Goal: Transaction & Acquisition: Obtain resource

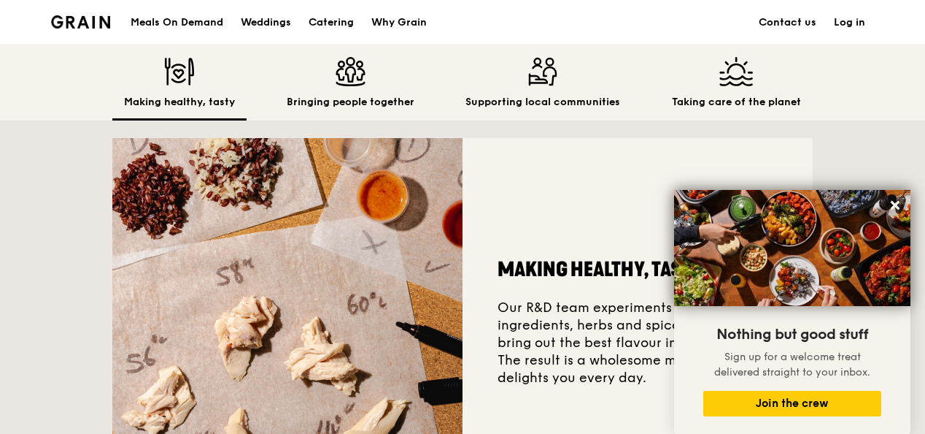
scroll to position [61, 0]
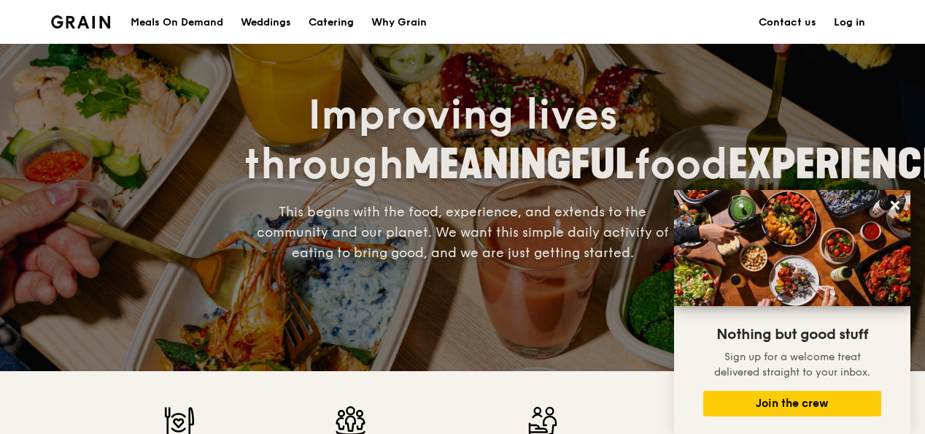
click at [337, 28] on div "Catering" at bounding box center [331, 23] width 45 height 44
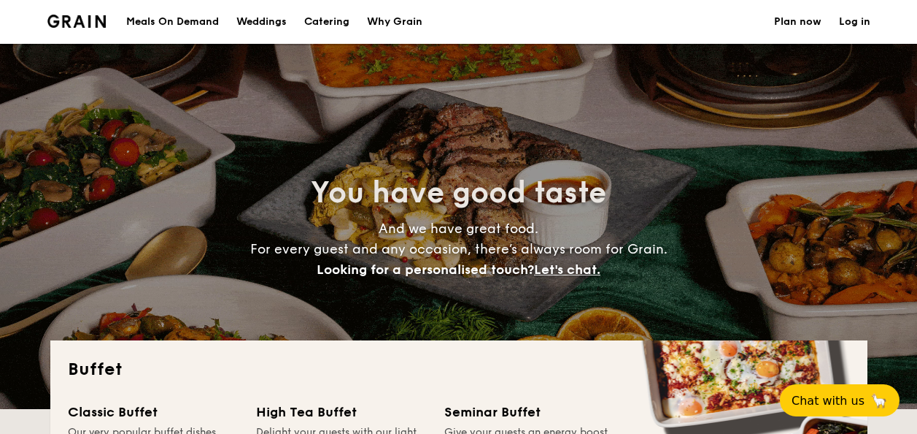
select select
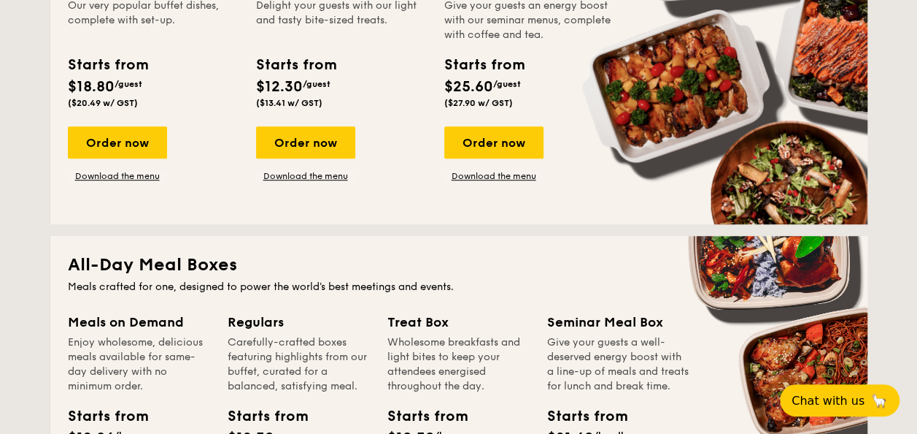
scroll to position [292, 0]
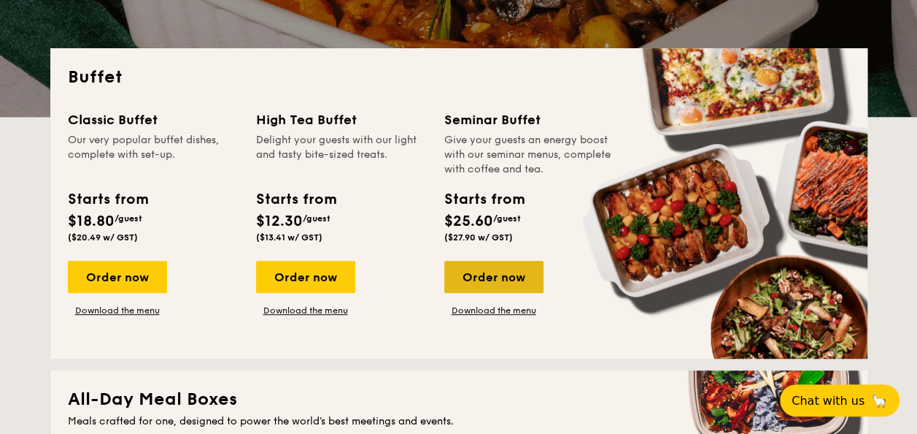
click at [506, 278] on div "Order now" at bounding box center [493, 277] width 99 height 32
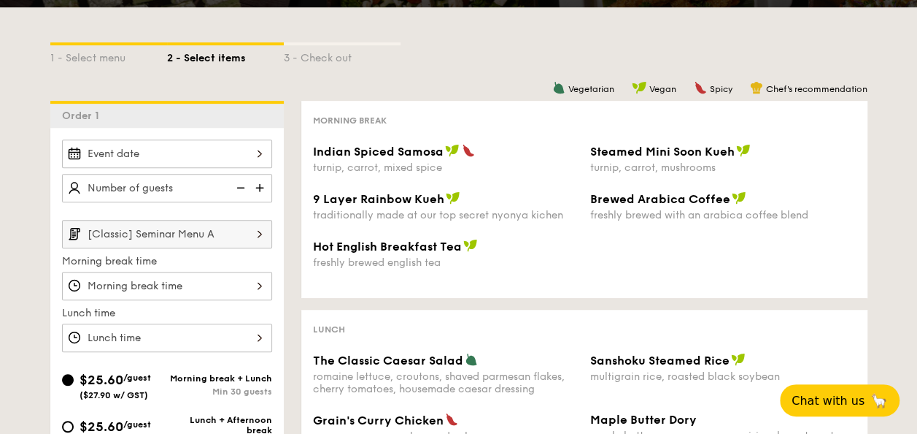
scroll to position [219, 0]
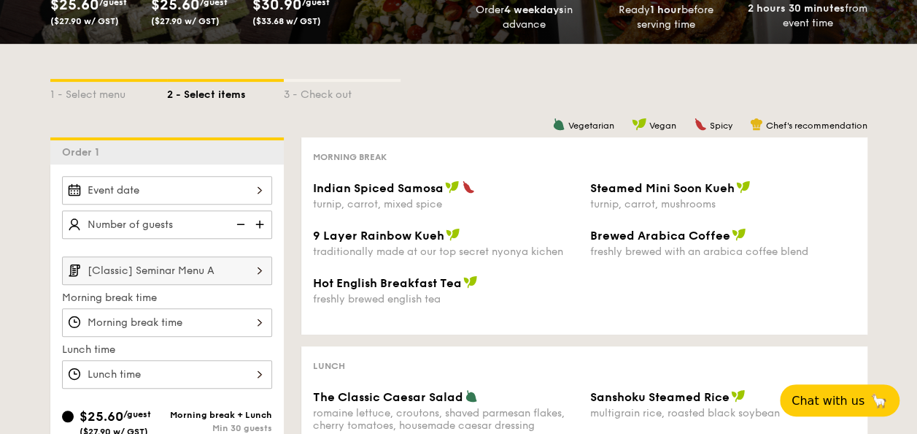
click at [243, 270] on input "[Classic] Seminar Menu A" at bounding box center [167, 270] width 210 height 28
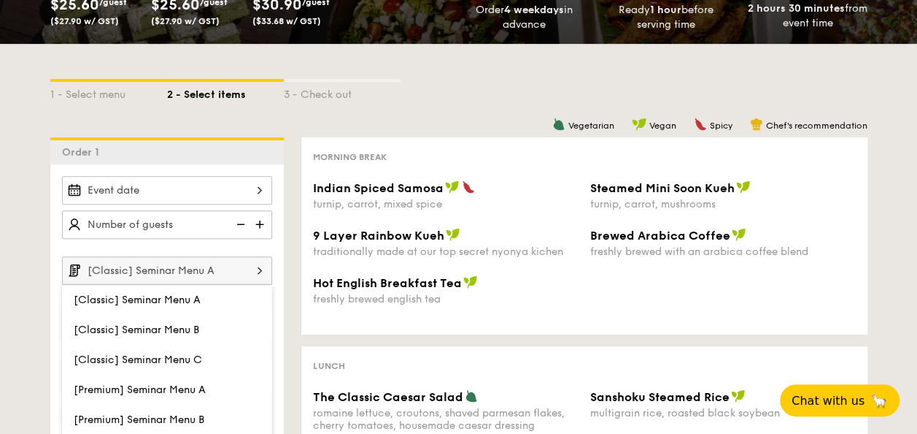
click at [243, 270] on input "[Classic] Seminar Menu A" at bounding box center [167, 270] width 210 height 28
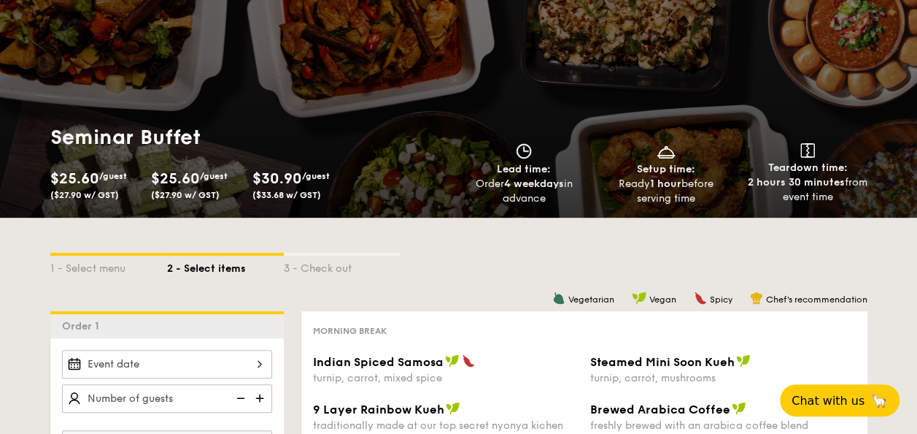
scroll to position [0, 0]
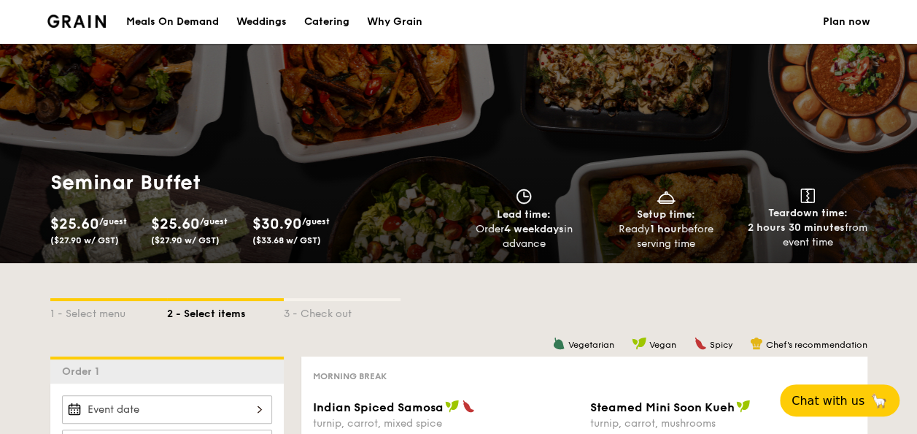
click at [199, 215] on span "$25.60" at bounding box center [175, 224] width 49 height 18
select select
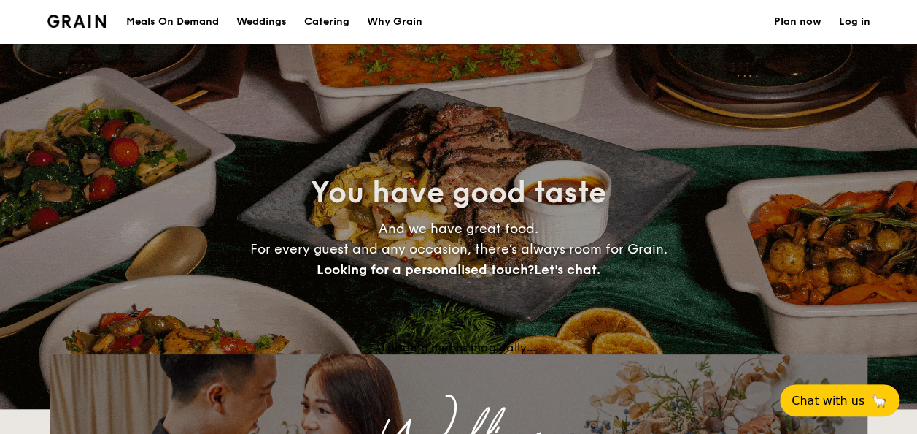
scroll to position [292, 0]
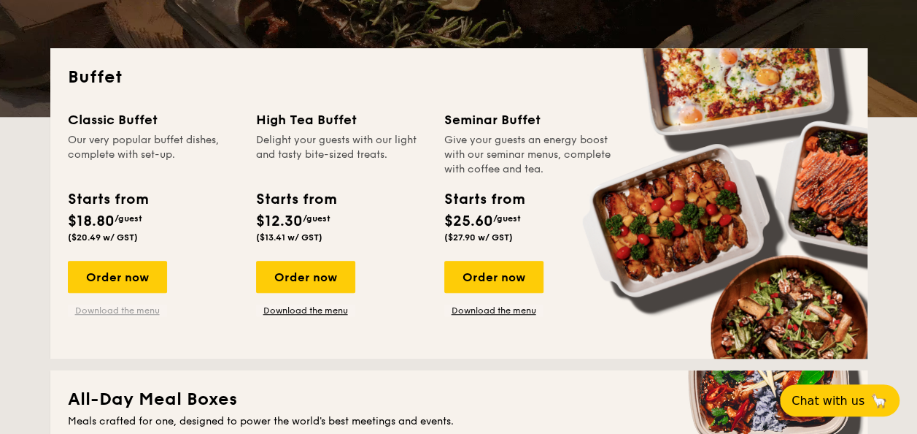
click at [127, 309] on link "Download the menu" at bounding box center [117, 310] width 99 height 12
